Goal: Task Accomplishment & Management: Complete application form

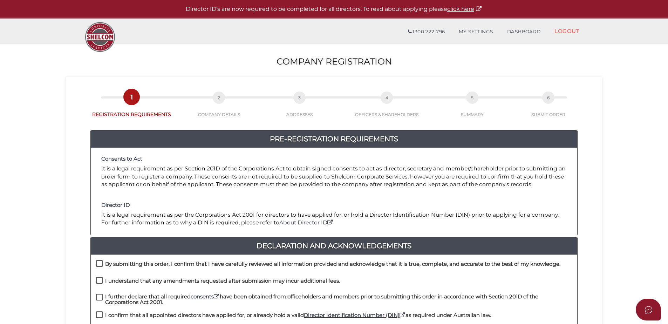
click at [96, 263] on div "By submitting this order, I confirm that I have carefully reviewed all informat…" at bounding box center [334, 268] width 486 height 17
drag, startPoint x: 96, startPoint y: 263, endPoint x: 96, endPoint y: 278, distance: 15.1
click at [96, 278] on label "I understand that any amendments requested after submission may incur additiona…" at bounding box center [218, 282] width 244 height 9
checkbox input "true"
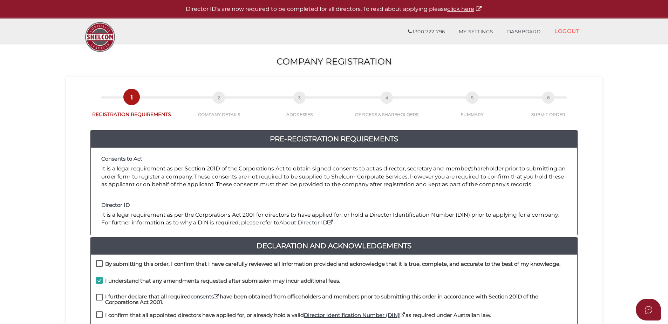
click at [98, 266] on label "By submitting this order, I confirm that I have carefully reviewed all informat…" at bounding box center [328, 265] width 464 height 9
checkbox input "true"
click at [96, 297] on label "I further declare that all required consents have been obtained from officehold…" at bounding box center [334, 298] width 476 height 9
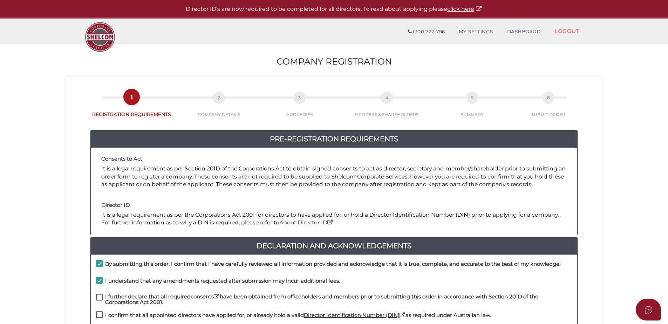
checkbox input "true"
click at [101, 309] on div "I further declare that all required consents have been obtained from officehold…" at bounding box center [334, 303] width 486 height 18
click at [98, 316] on label "I confirm that all appointed directors have applied for, or already hold a vali…" at bounding box center [293, 316] width 395 height 9
checkbox input "true"
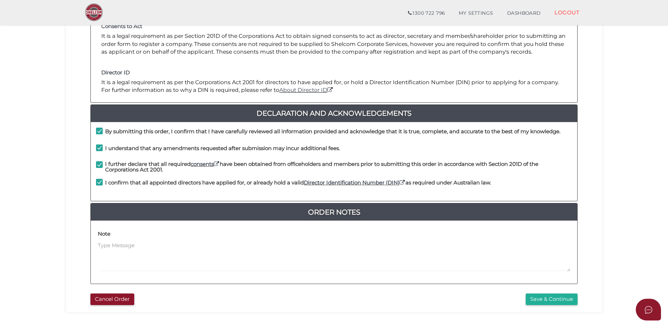
scroll to position [157, 0]
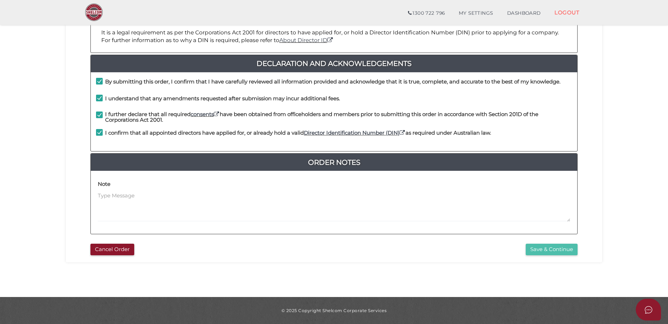
click at [560, 249] on button "Save & Continue" at bounding box center [552, 250] width 52 height 12
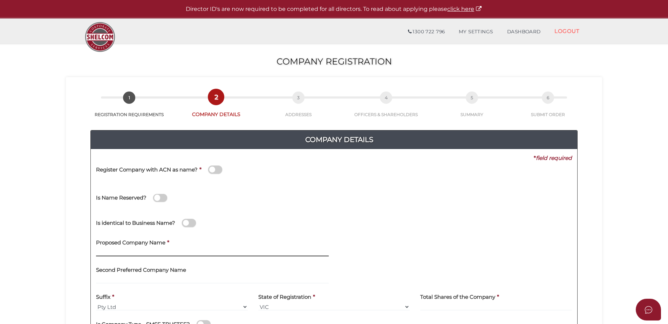
click at [136, 253] on input "text" at bounding box center [212, 252] width 233 height 8
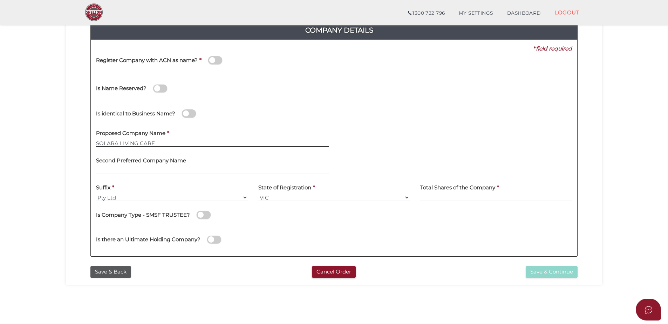
scroll to position [105, 0]
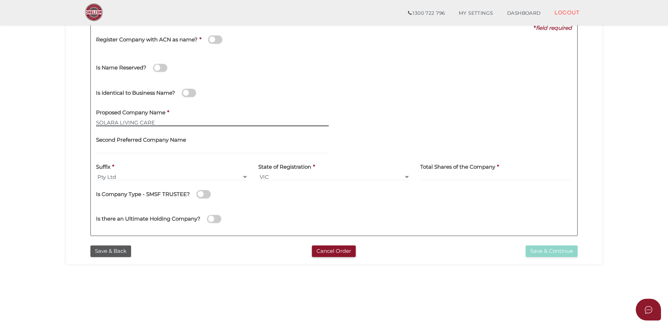
type input "SOLARA LIVING CARE"
click at [446, 171] on label "Total Shares of the Company" at bounding box center [457, 166] width 75 height 14
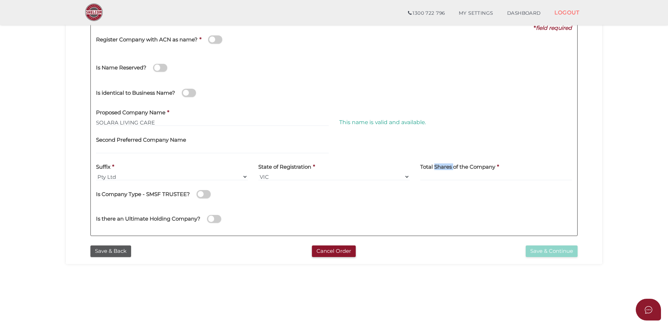
click at [445, 171] on label "Total Shares of the Company" at bounding box center [457, 166] width 75 height 14
drag, startPoint x: 445, startPoint y: 171, endPoint x: 438, endPoint y: 175, distance: 8.3
click at [438, 175] on input at bounding box center [496, 177] width 152 height 8
type input "100"
click at [539, 253] on button "Save & Continue" at bounding box center [552, 251] width 52 height 12
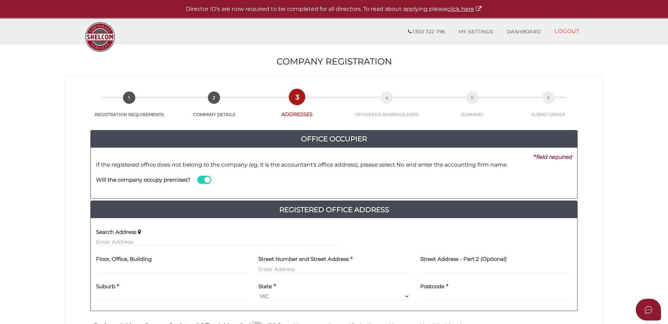
click at [129, 236] on label "Search Address" at bounding box center [116, 231] width 40 height 14
click at [124, 240] on input "text" at bounding box center [217, 242] width 243 height 8
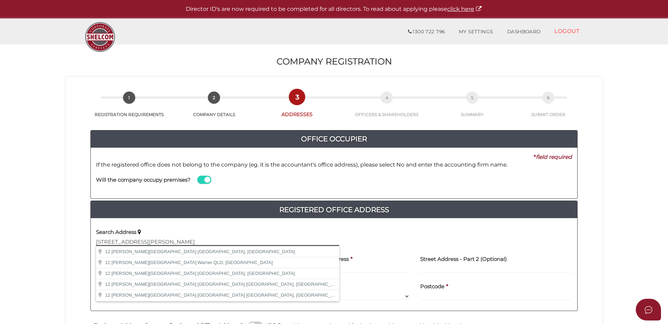
click at [139, 242] on input "12 Starling Street" at bounding box center [217, 242] width 243 height 8
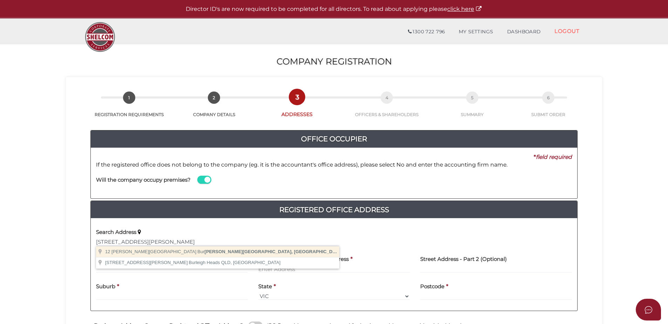
type input "12 Starling Street, Burwood VIC, Australia"
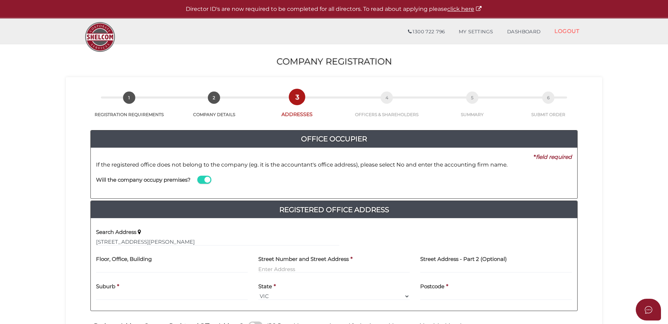
type input "12 Starling Street"
type input "Burwood"
select select "VIC"
type input "3125"
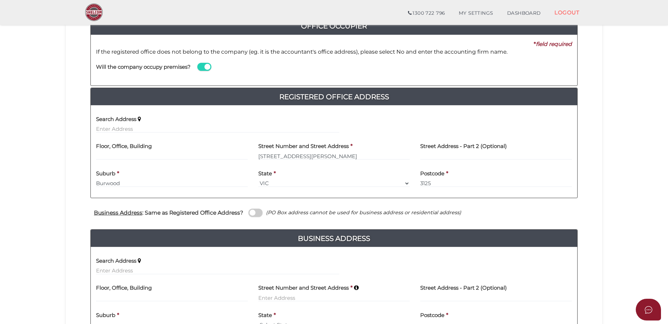
scroll to position [175, 0]
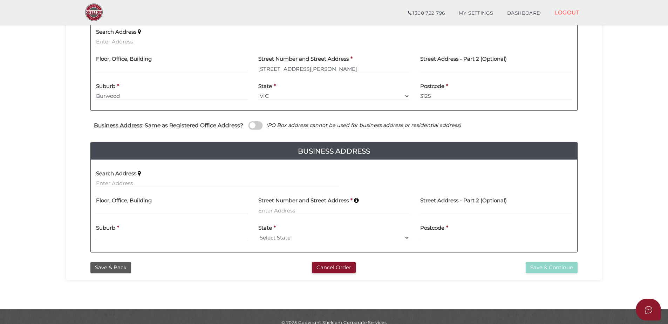
click at [254, 122] on span at bounding box center [255, 125] width 14 height 8
click at [0, 0] on input "checkbox" at bounding box center [0, 0] width 0 height 0
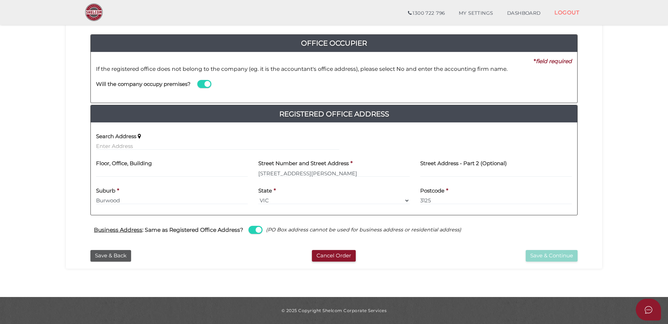
scroll to position [71, 0]
click at [561, 256] on button "Save & Continue" at bounding box center [552, 256] width 52 height 12
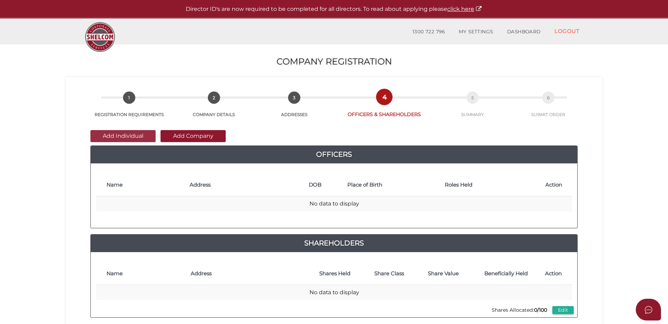
click at [118, 139] on button "Add Individual" at bounding box center [122, 136] width 65 height 12
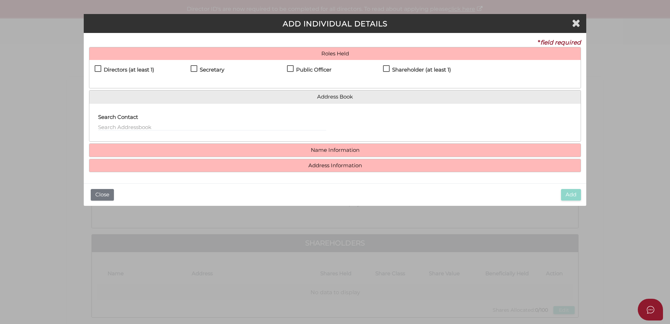
click at [100, 70] on label "Directors (at least 1)" at bounding box center [125, 71] width 60 height 9
checkbox input "true"
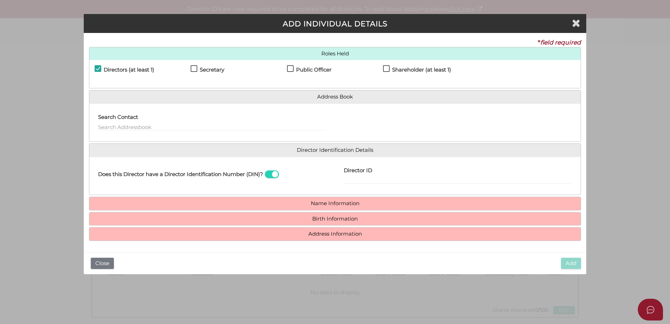
click at [203, 68] on h4 "Secretary" at bounding box center [212, 70] width 25 height 6
checkbox input "true"
click at [309, 71] on h4 "Public Officer" at bounding box center [313, 70] width 35 height 6
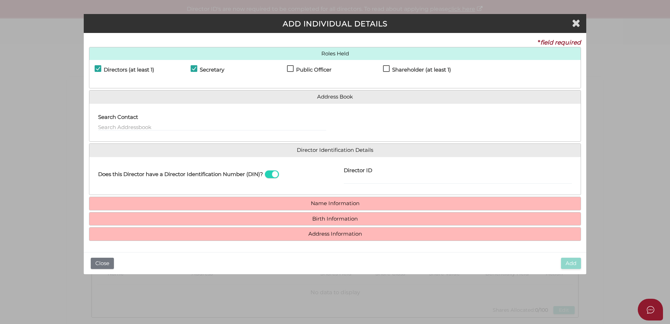
checkbox input "true"
click at [420, 68] on h4 "Shareholder (at least 1)" at bounding box center [421, 70] width 59 height 6
checkbox input "true"
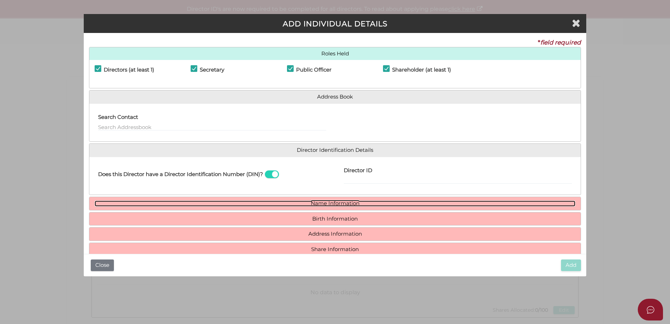
click at [327, 203] on link "Name Information" at bounding box center [335, 203] width 481 height 6
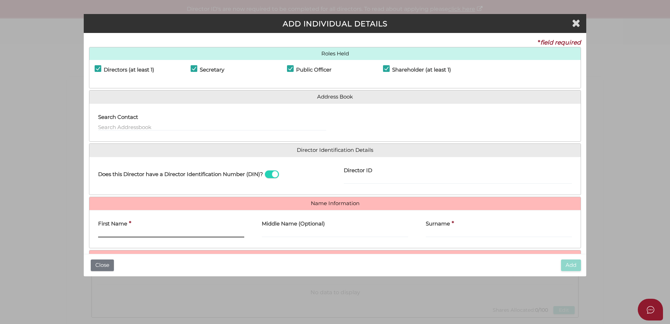
click at [159, 234] on input "First Name" at bounding box center [171, 234] width 146 height 8
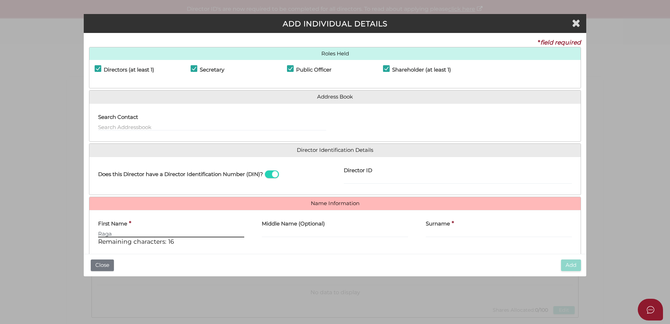
type input "Raga"
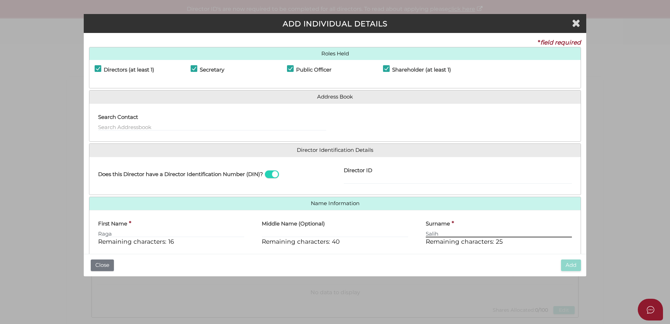
type input "Salih"
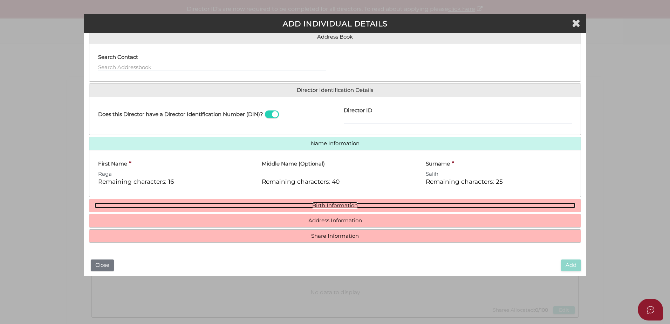
click at [321, 206] on link "Birth Information" at bounding box center [335, 206] width 481 height 6
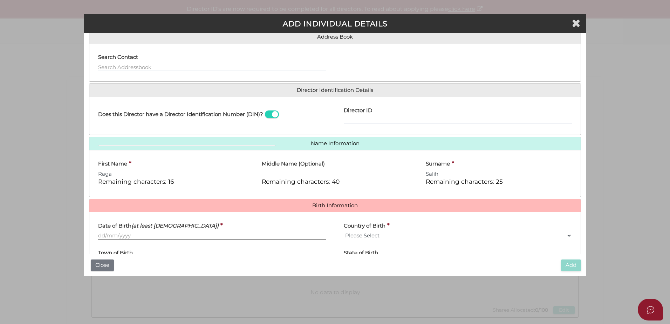
click at [106, 238] on input "Date of Birth (at least 18 years old)" at bounding box center [212, 236] width 228 height 8
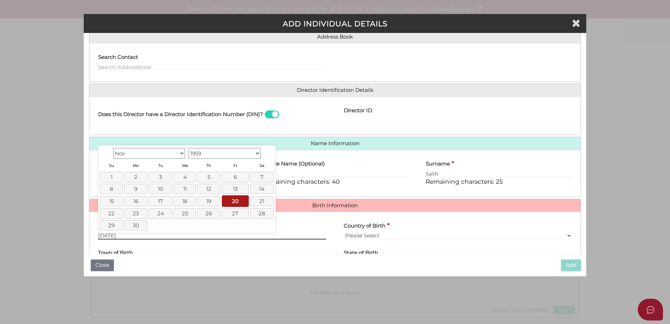
type input "20/11/1959"
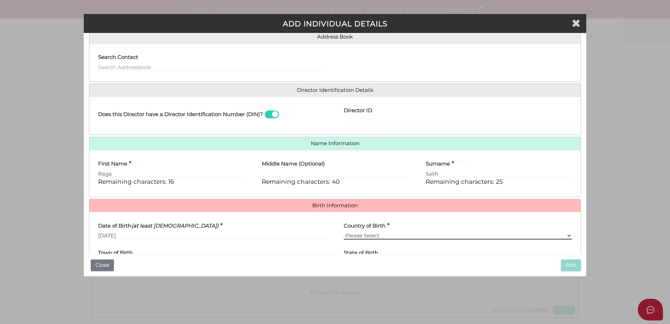
click at [395, 233] on select "Please Select v Australia Afghanistan Albania Algeria American Samoa Andorra An…" at bounding box center [458, 236] width 228 height 8
select select "Sudan"
click at [344, 232] on select "Please Select v Australia Afghanistan Albania Algeria American Samoa Andorra An…" at bounding box center [458, 236] width 228 height 8
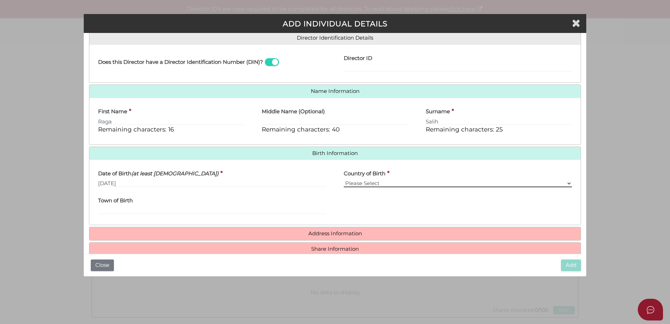
scroll to position [125, 0]
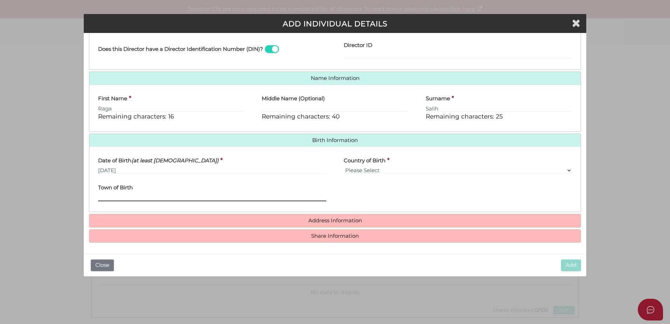
click at [130, 196] on input "Town of Birth" at bounding box center [212, 197] width 228 height 8
type input "Omburman"
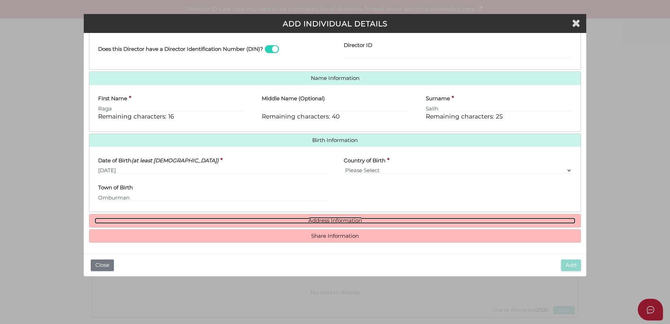
click at [339, 220] on link "Address Information" at bounding box center [335, 221] width 481 height 6
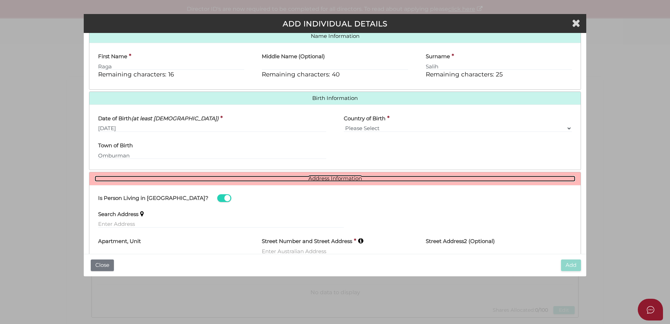
scroll to position [233, 0]
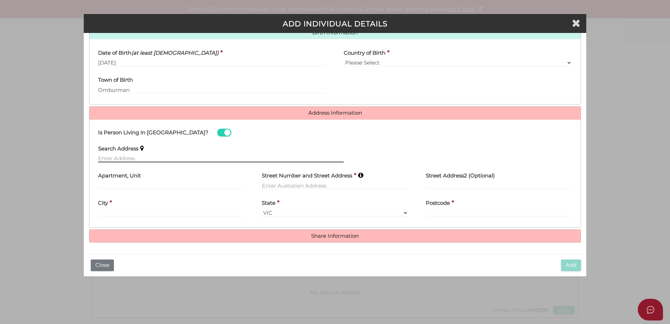
click at [139, 157] on input "text" at bounding box center [221, 159] width 246 height 8
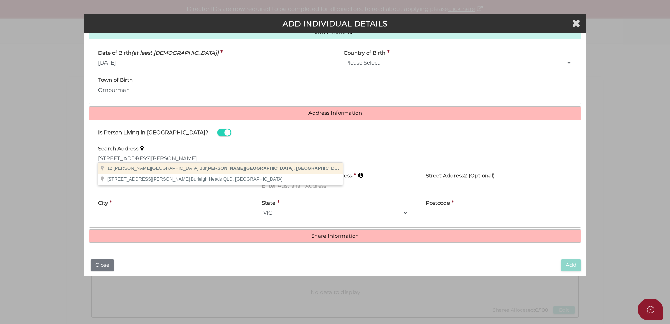
type input "12 Starling Street, Burwood VIC, Australia"
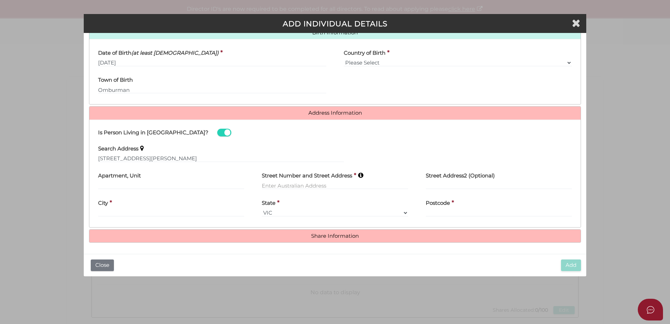
type input "12 Starling Street"
type input "Burwood"
select select "VIC"
type input "3125"
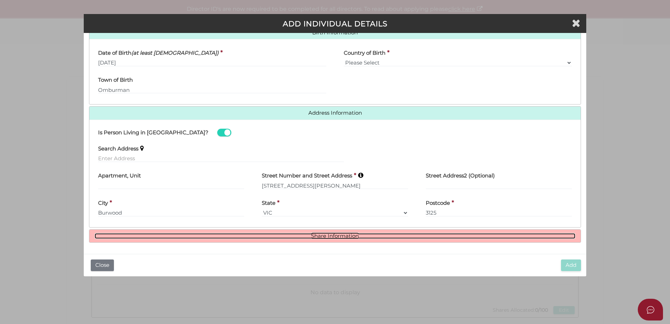
click at [323, 236] on link "Share Information" at bounding box center [335, 236] width 481 height 6
click at [337, 238] on link "Share Information" at bounding box center [335, 236] width 481 height 6
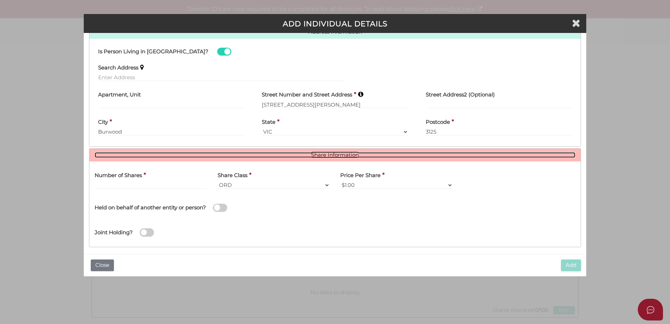
scroll to position [318, 0]
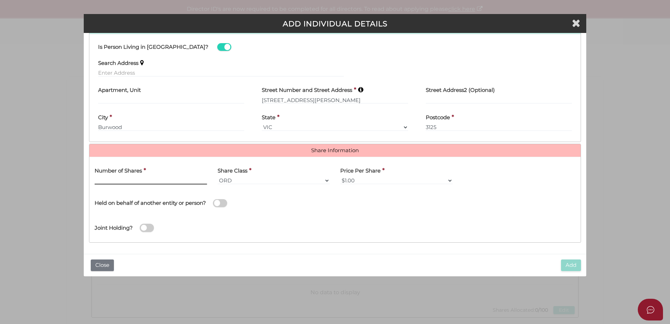
click at [110, 177] on input "text" at bounding box center [151, 181] width 112 height 8
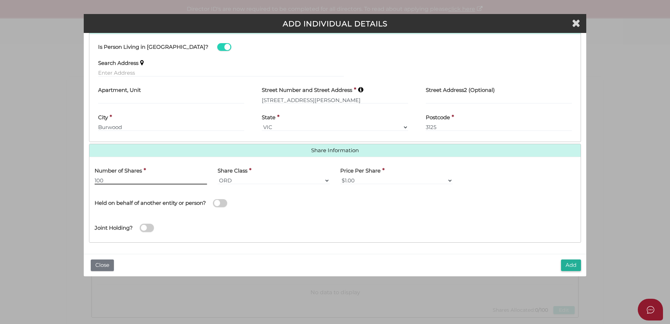
type input "100"
click at [574, 268] on button "Add" at bounding box center [571, 265] width 20 height 12
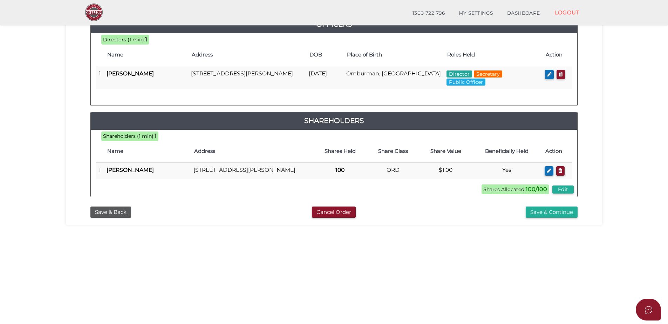
scroll to position [140, 0]
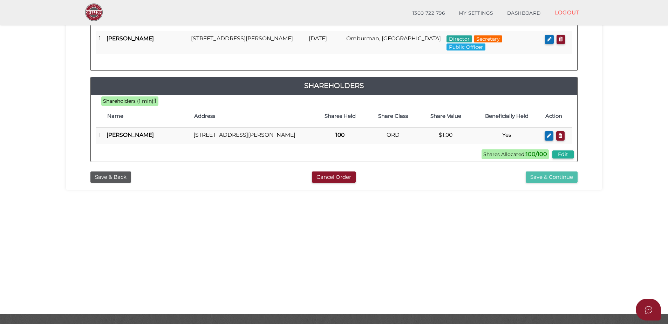
click at [555, 183] on button "Save & Continue" at bounding box center [552, 177] width 52 height 12
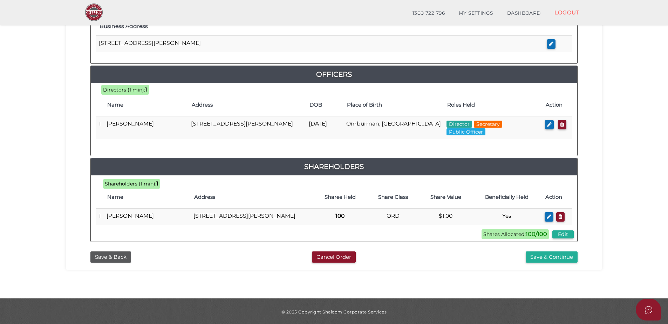
scroll to position [296, 0]
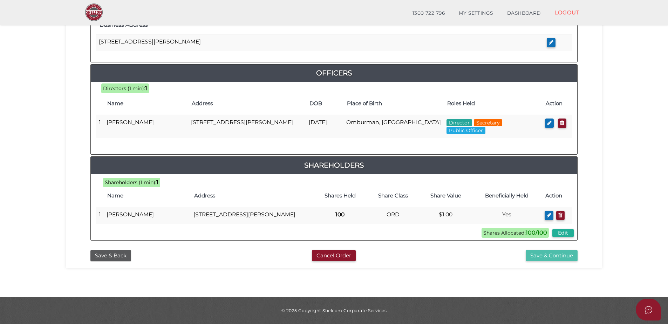
click at [545, 259] on button "Save & Continue" at bounding box center [552, 256] width 52 height 12
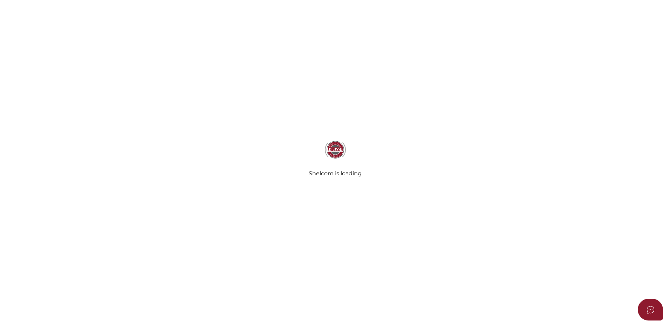
radio input "true"
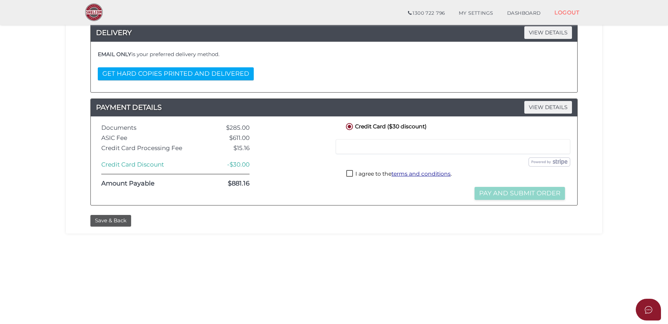
scroll to position [157, 0]
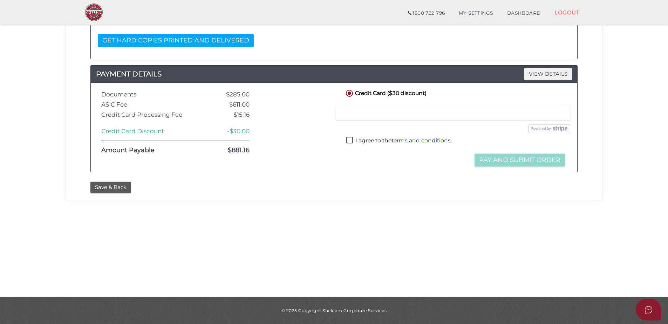
click at [350, 140] on label "I agree to the terms and conditions ." at bounding box center [398, 141] width 105 height 9
checkbox input "true"
click at [341, 117] on div at bounding box center [453, 113] width 234 height 15
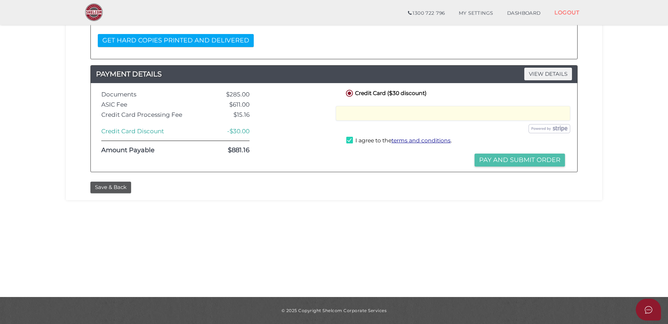
click at [496, 164] on button "Pay and Submit Order" at bounding box center [520, 159] width 90 height 13
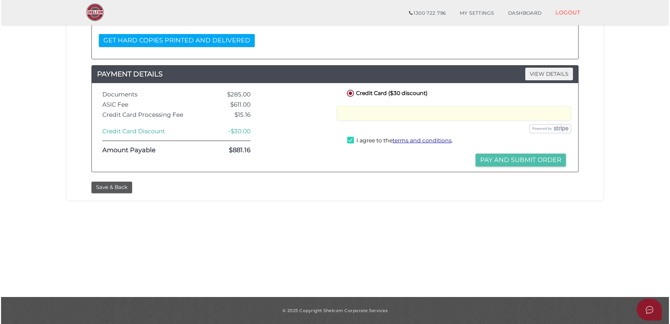
scroll to position [0, 0]
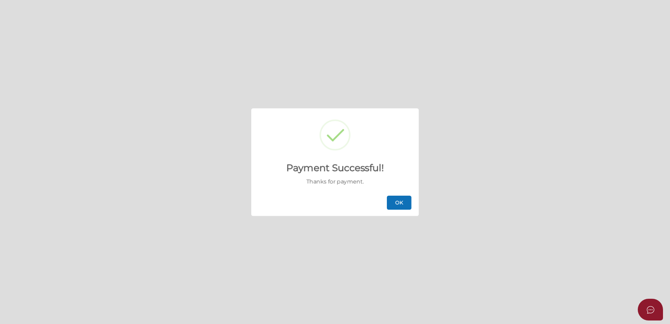
click at [392, 202] on button "OK" at bounding box center [399, 203] width 25 height 14
